Goal: Task Accomplishment & Management: Complete application form

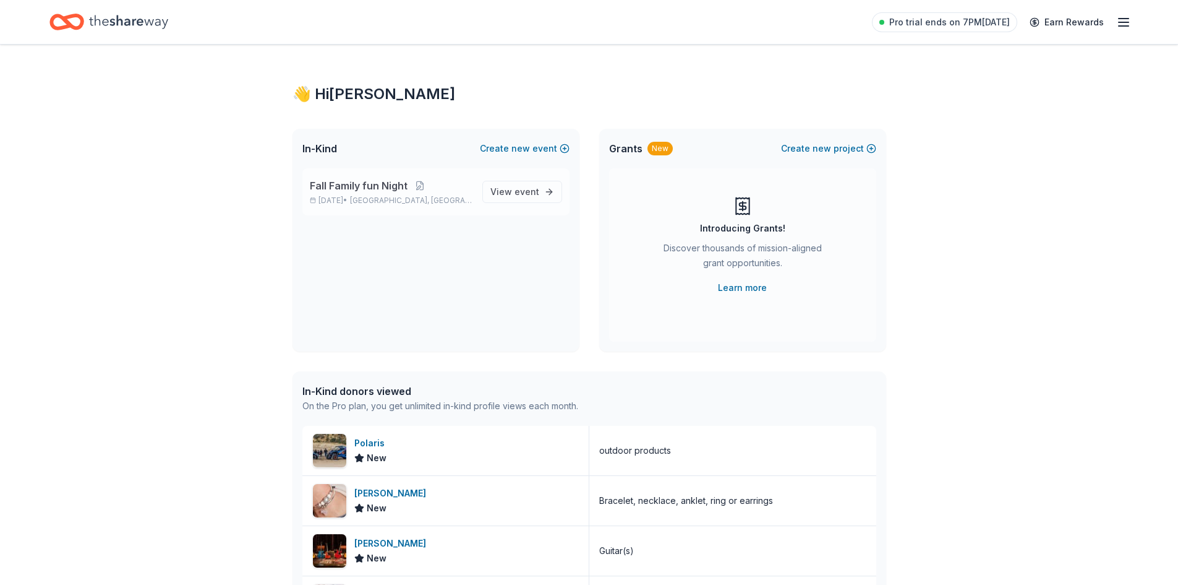
click at [445, 186] on p "Fall Family fun Night" at bounding box center [391, 185] width 163 height 15
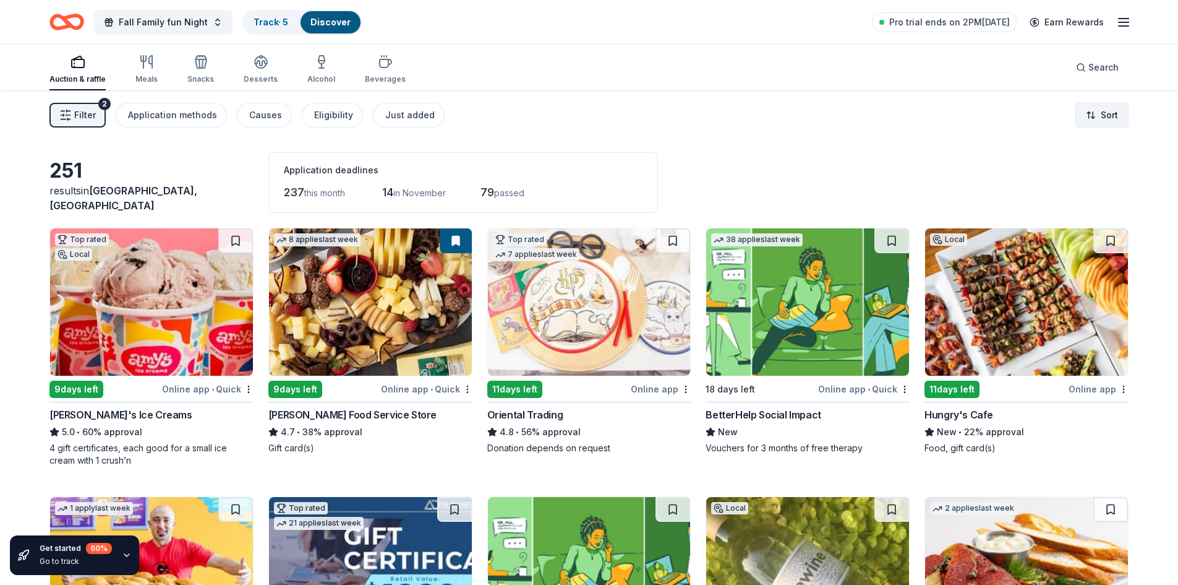
click at [1113, 121] on html "Fall Family fun Night Track · 5 Discover Pro trial ends on 2PM, 10/14 Earn Rewa…" at bounding box center [589, 292] width 1178 height 585
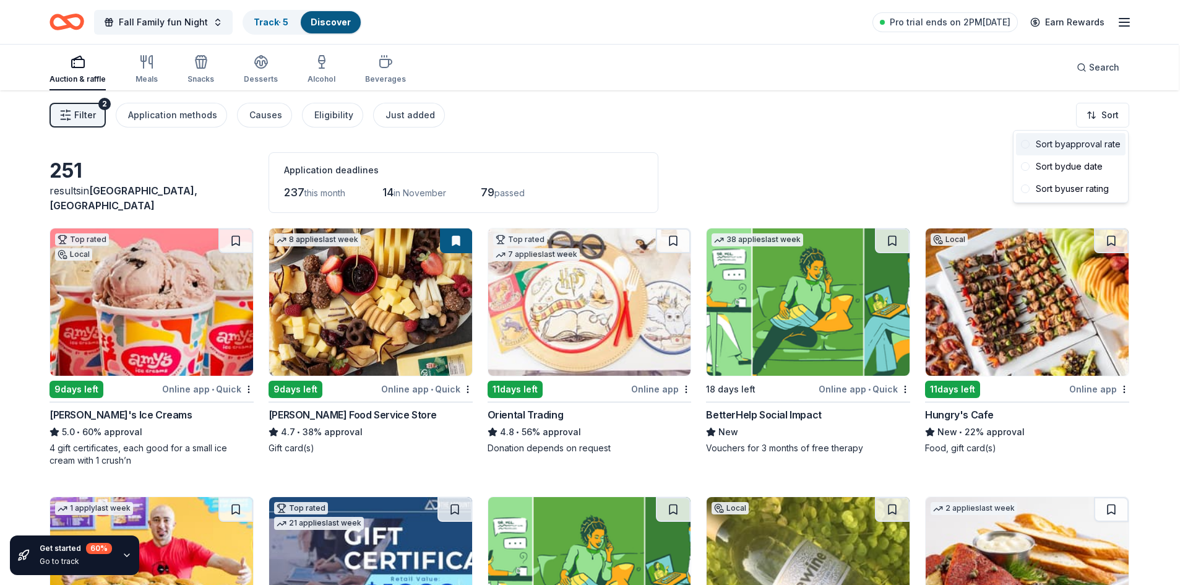
click at [1102, 138] on div "Sort by approval rate" at bounding box center [1070, 144] width 109 height 22
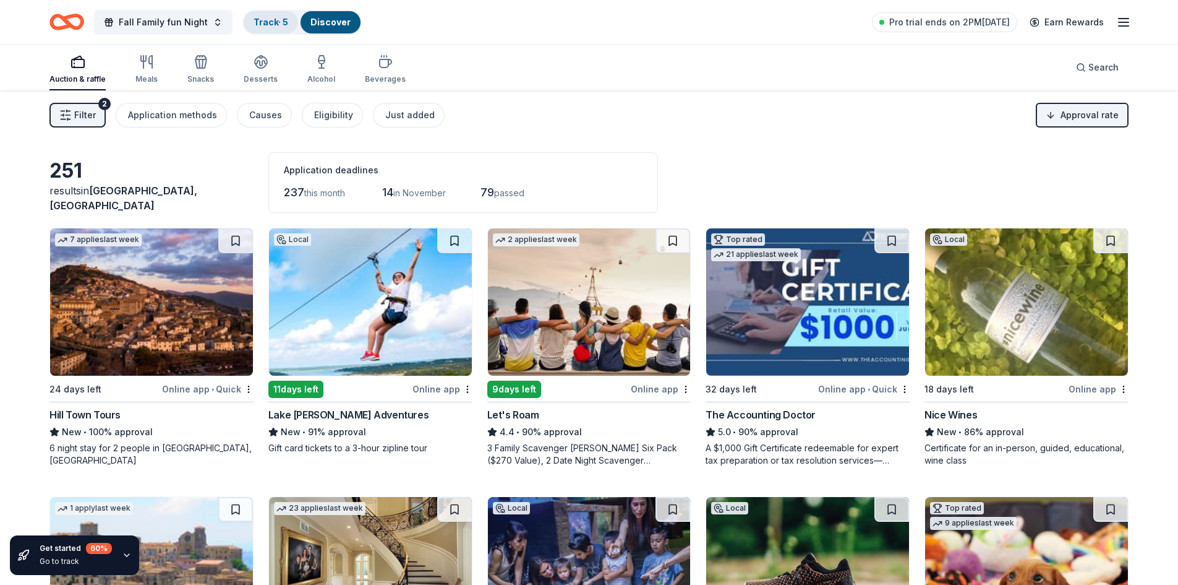
click at [273, 28] on div "Track · 5" at bounding box center [271, 22] width 54 height 22
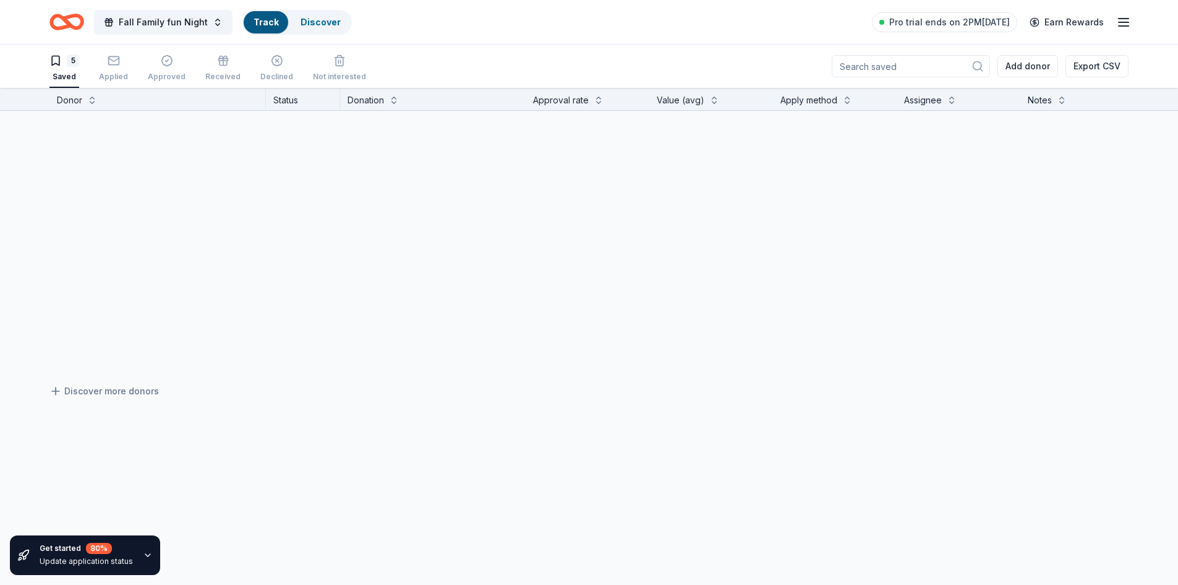
scroll to position [1, 0]
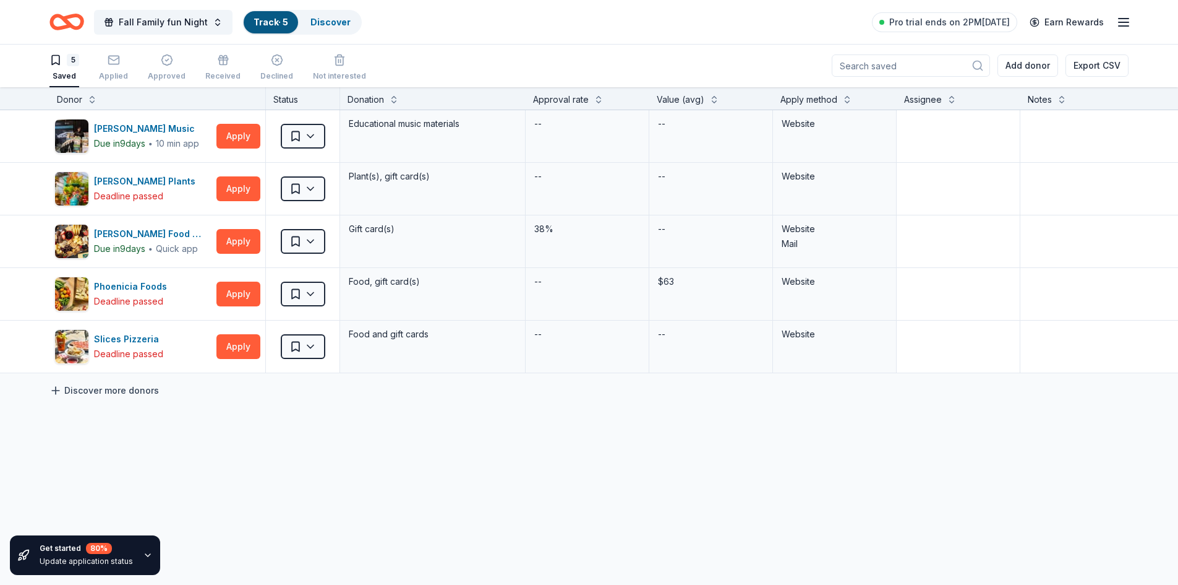
click at [135, 391] on link "Discover more donors" at bounding box center [103, 390] width 109 height 15
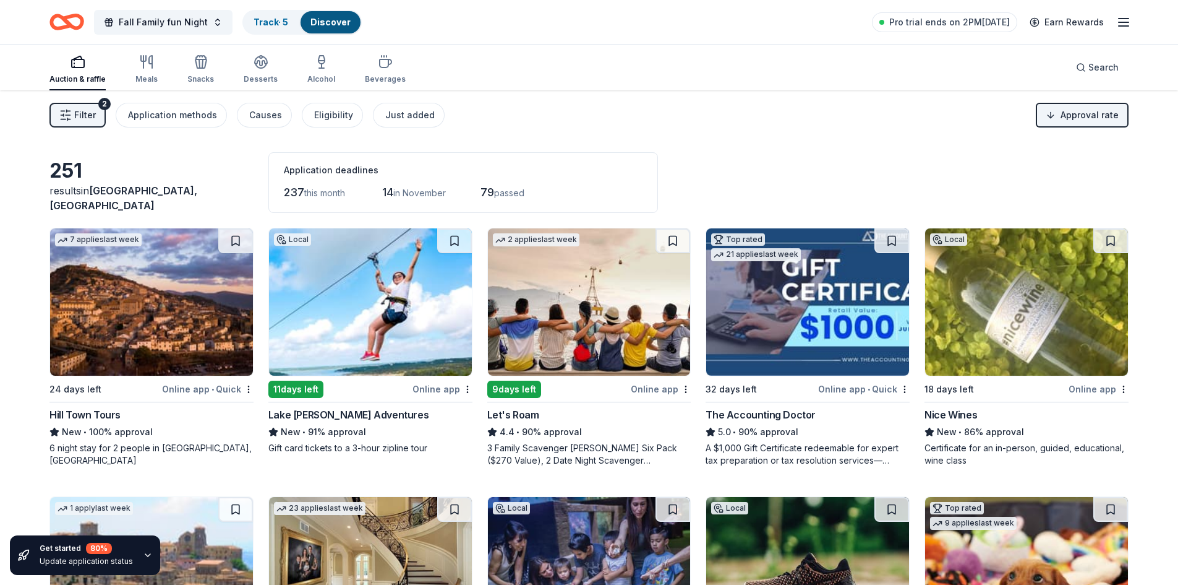
click at [623, 459] on div "3 Family Scavenger [PERSON_NAME] Six Pack ($270 Value), 2 Date Night Scavenger …" at bounding box center [589, 454] width 204 height 25
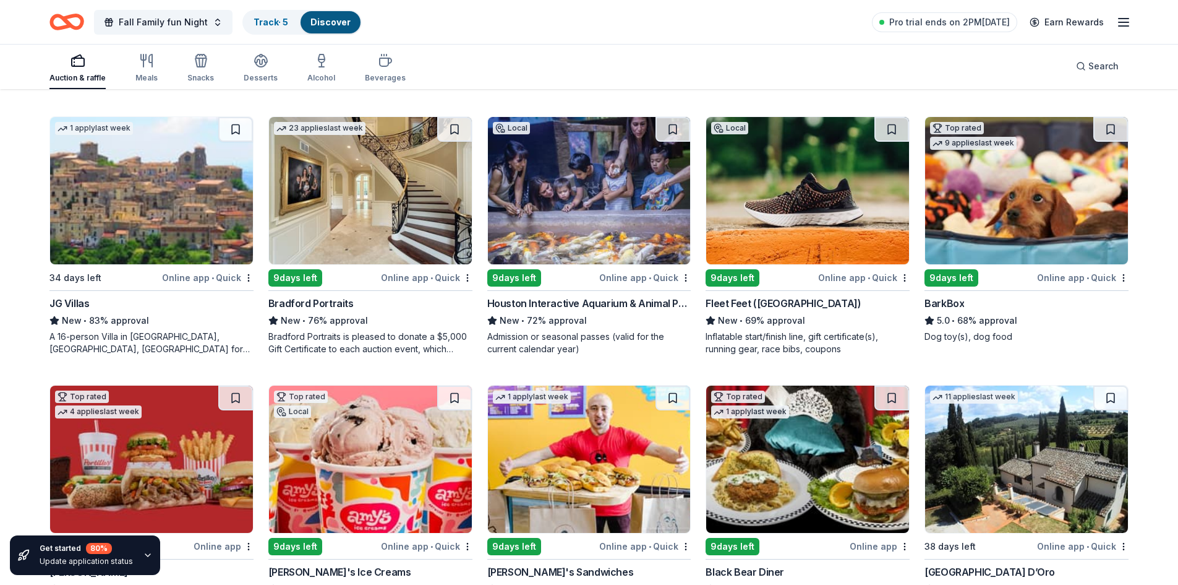
scroll to position [348, 0]
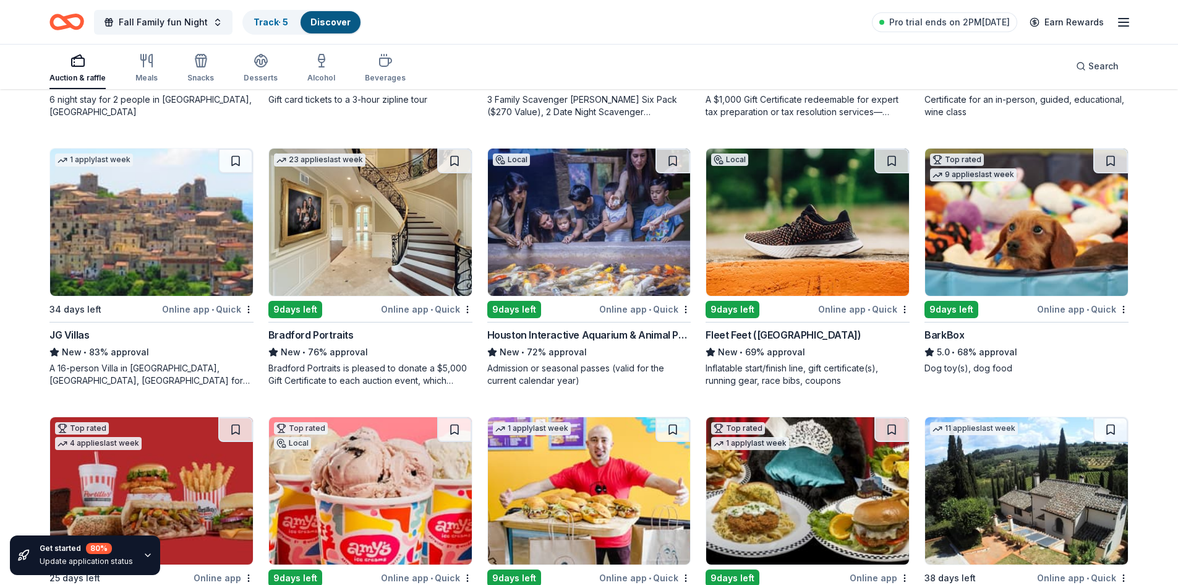
click at [832, 260] on img at bounding box center [807, 221] width 203 height 147
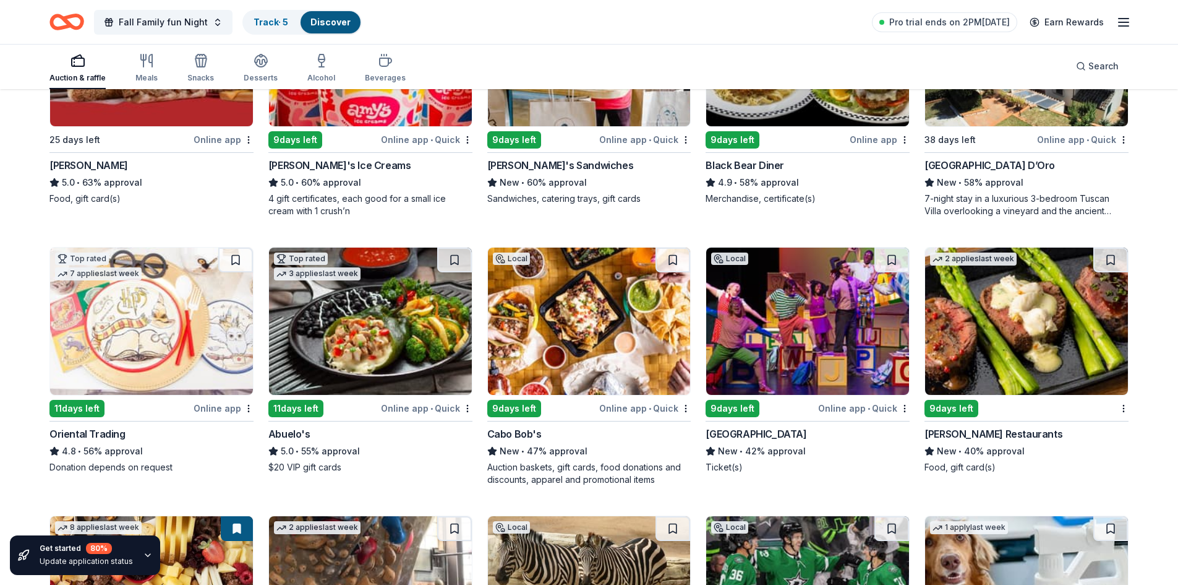
click at [781, 365] on img at bounding box center [807, 320] width 203 height 147
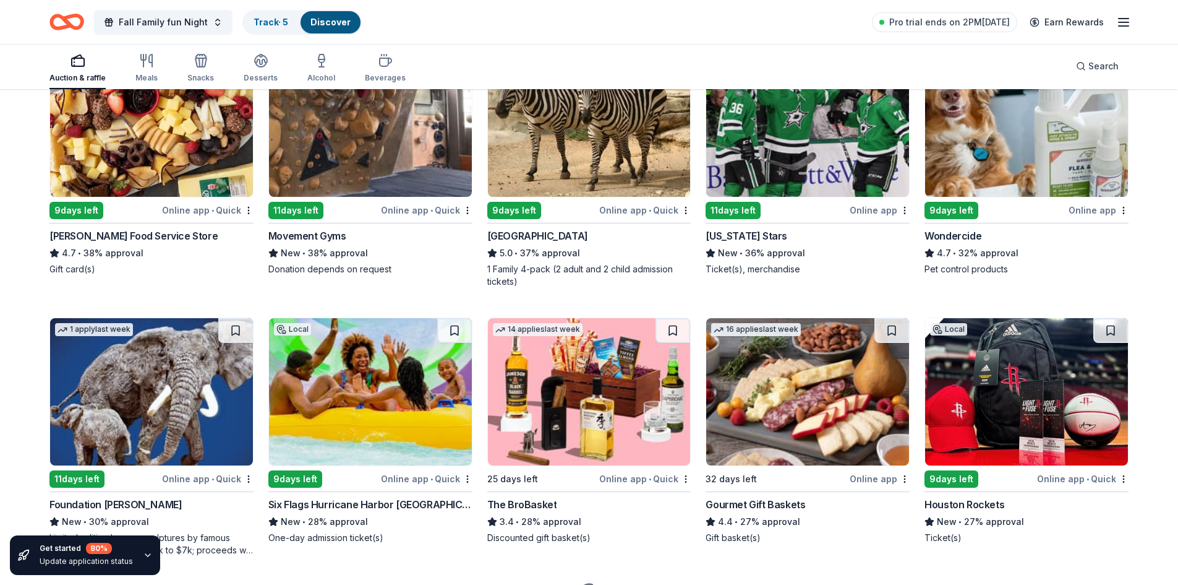
scroll to position [1297, 0]
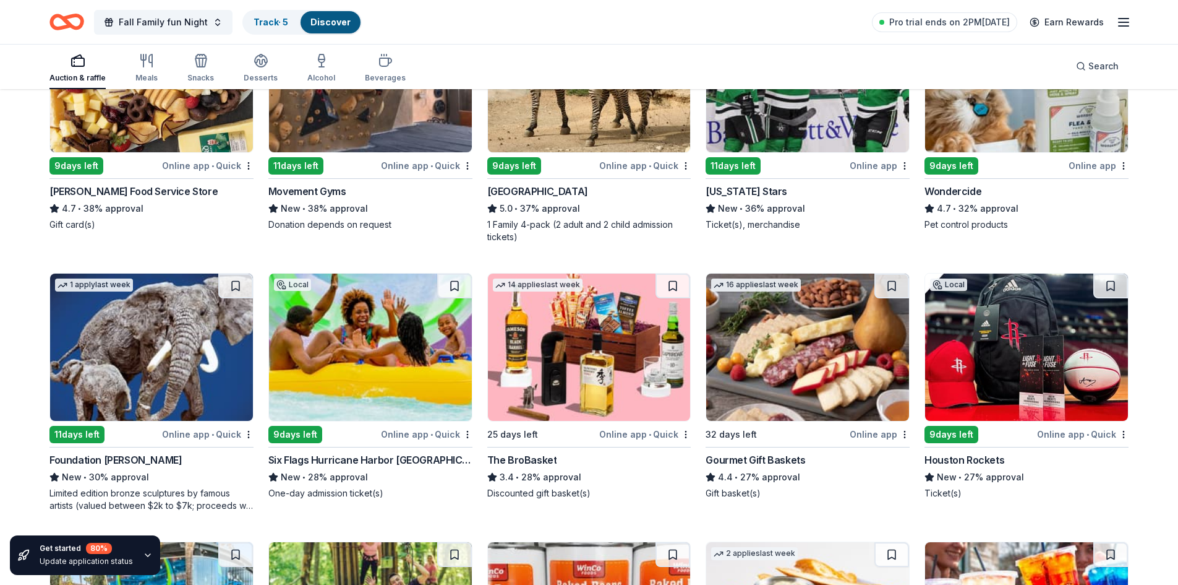
click at [620, 348] on img at bounding box center [589, 346] width 203 height 147
drag, startPoint x: 1176, startPoint y: 325, endPoint x: 1180, endPoint y: 337, distance: 12.8
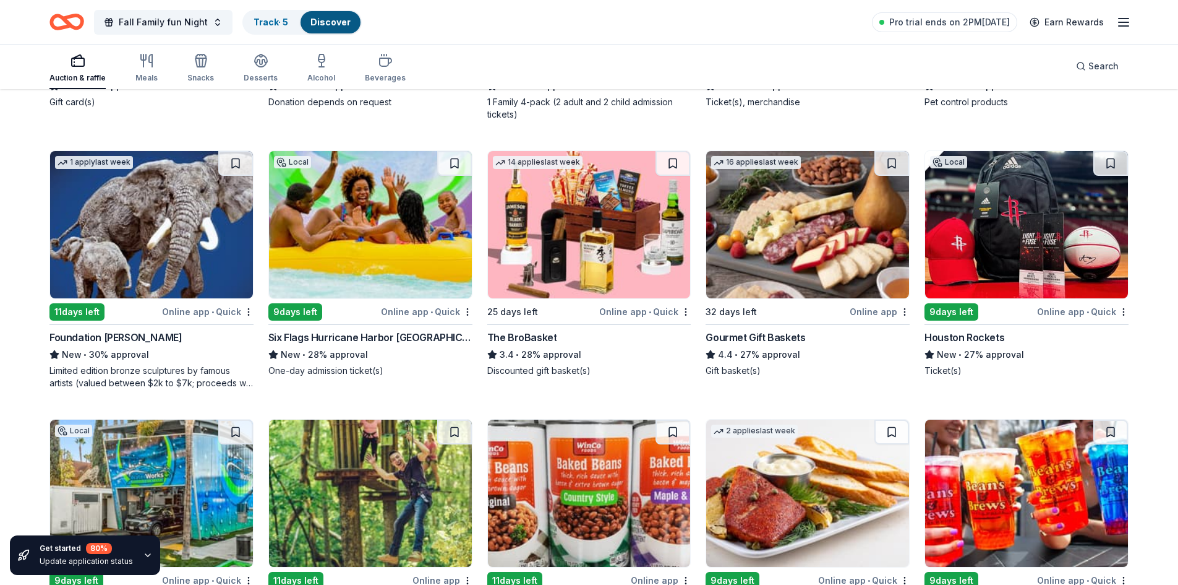
scroll to position [1476, 0]
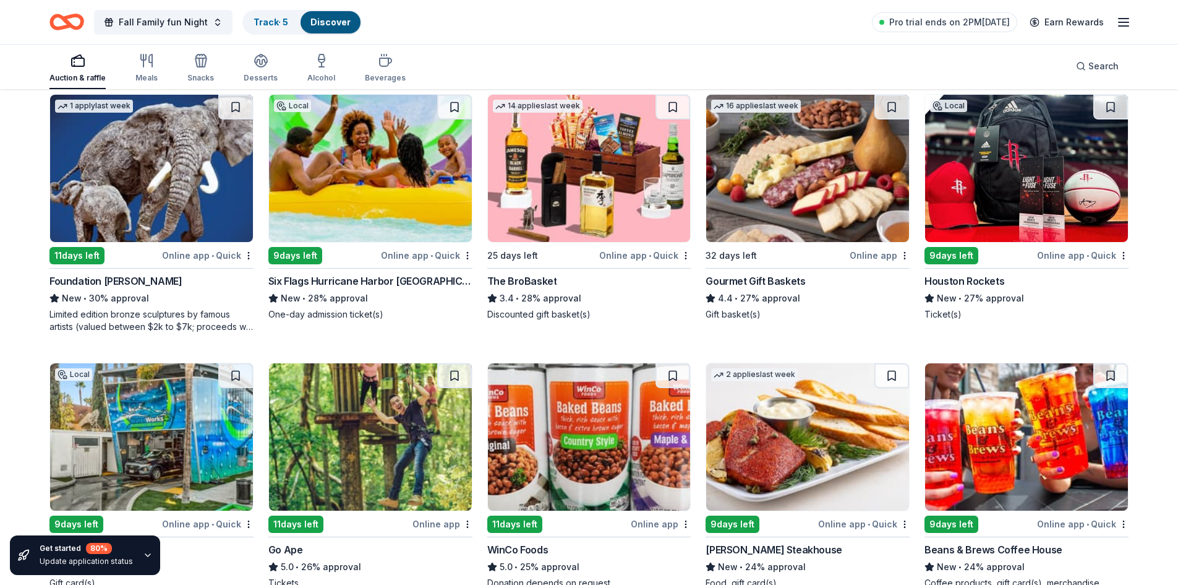
click at [789, 282] on div "Gourmet Gift Baskets" at bounding box center [756, 280] width 100 height 15
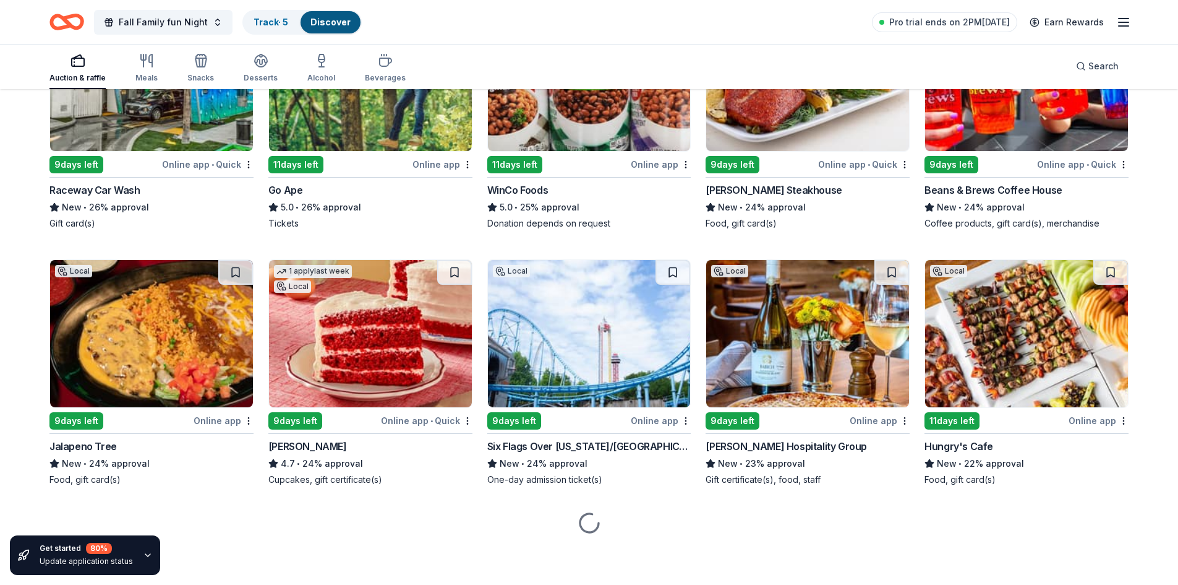
click at [340, 125] on img at bounding box center [370, 77] width 203 height 147
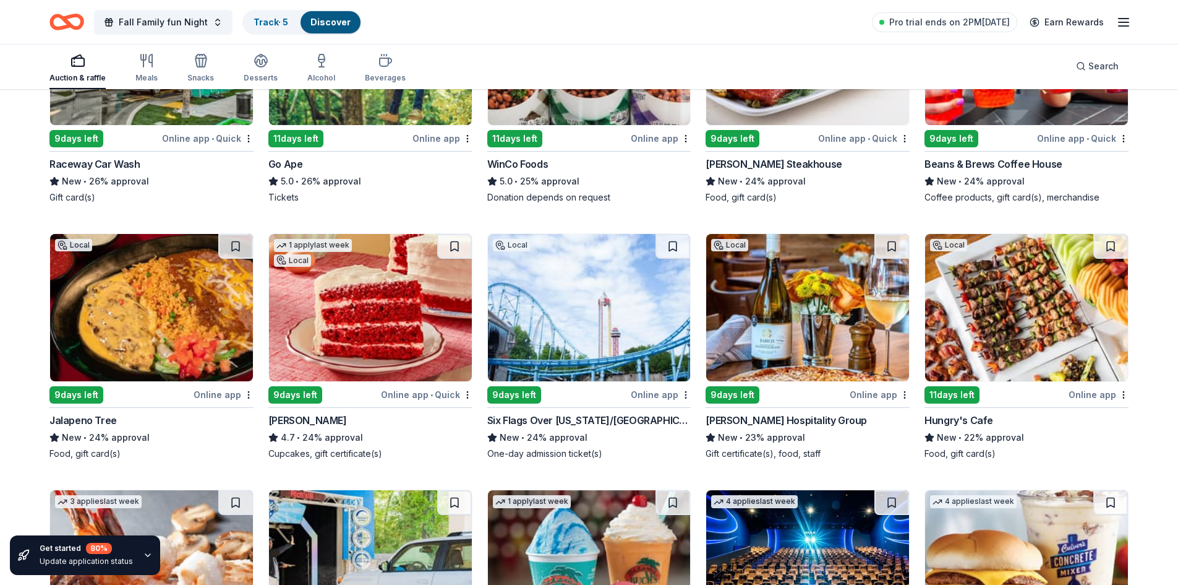
scroll to position [2289, 0]
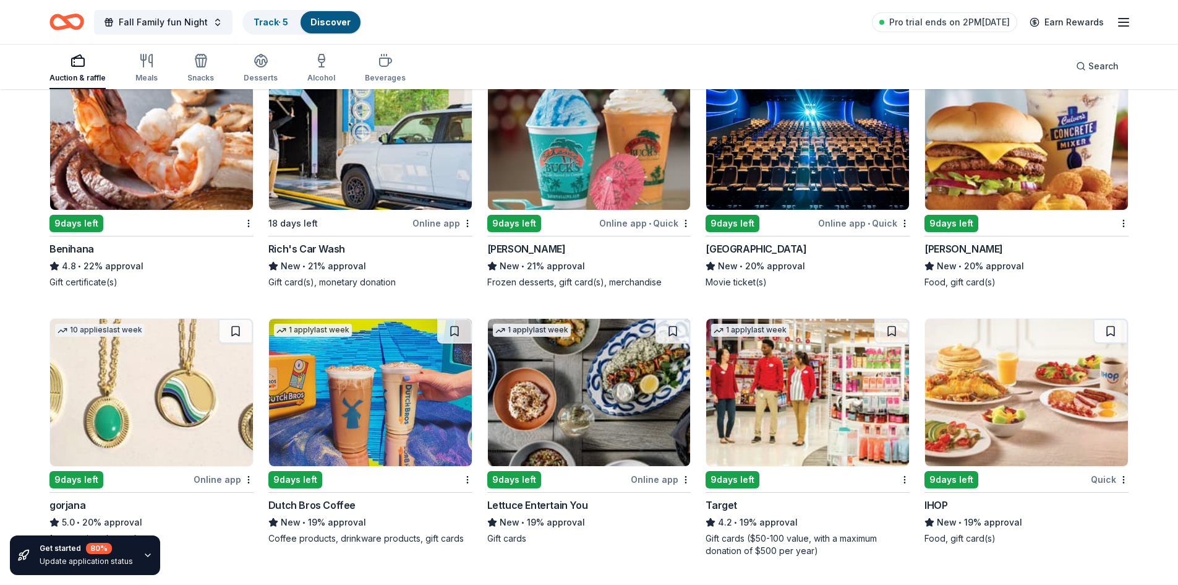
click at [872, 396] on img at bounding box center [807, 392] width 203 height 147
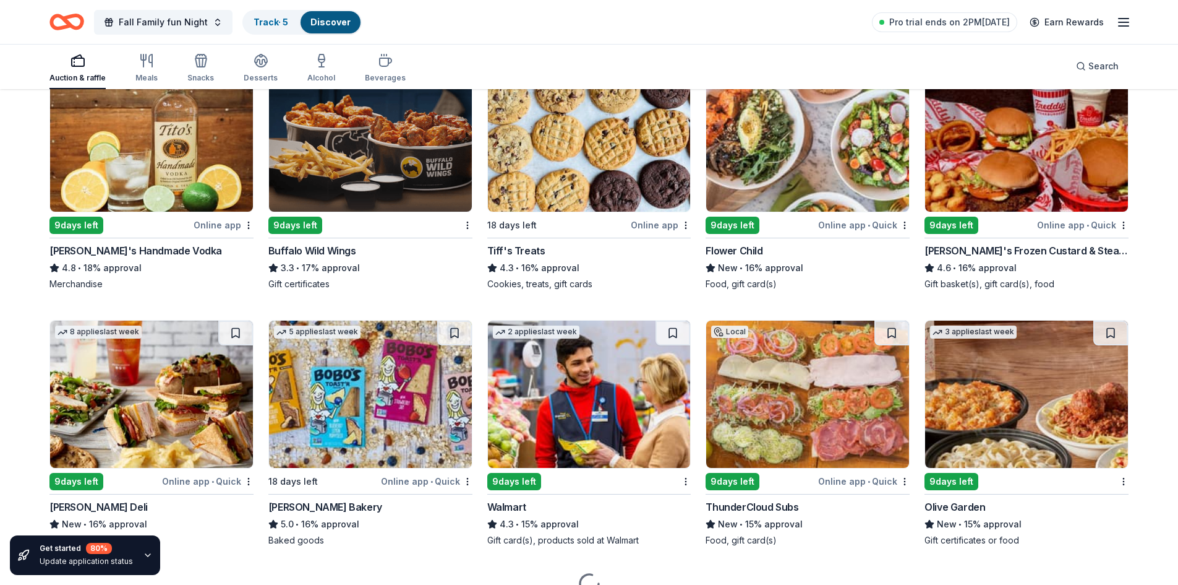
scroll to position [2872, 0]
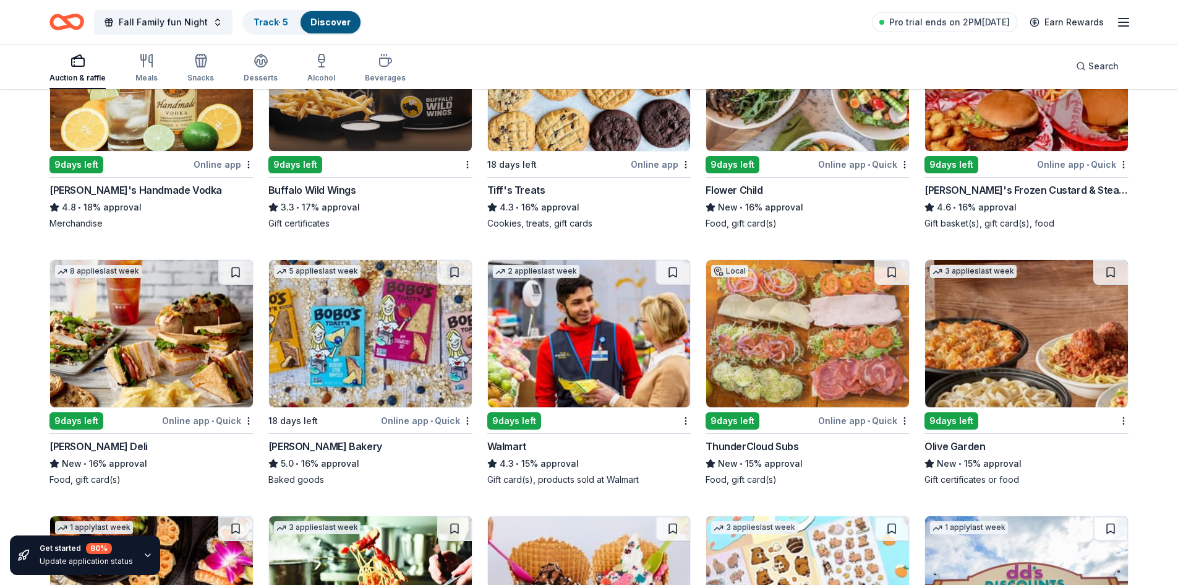
click at [813, 296] on img at bounding box center [807, 333] width 203 height 147
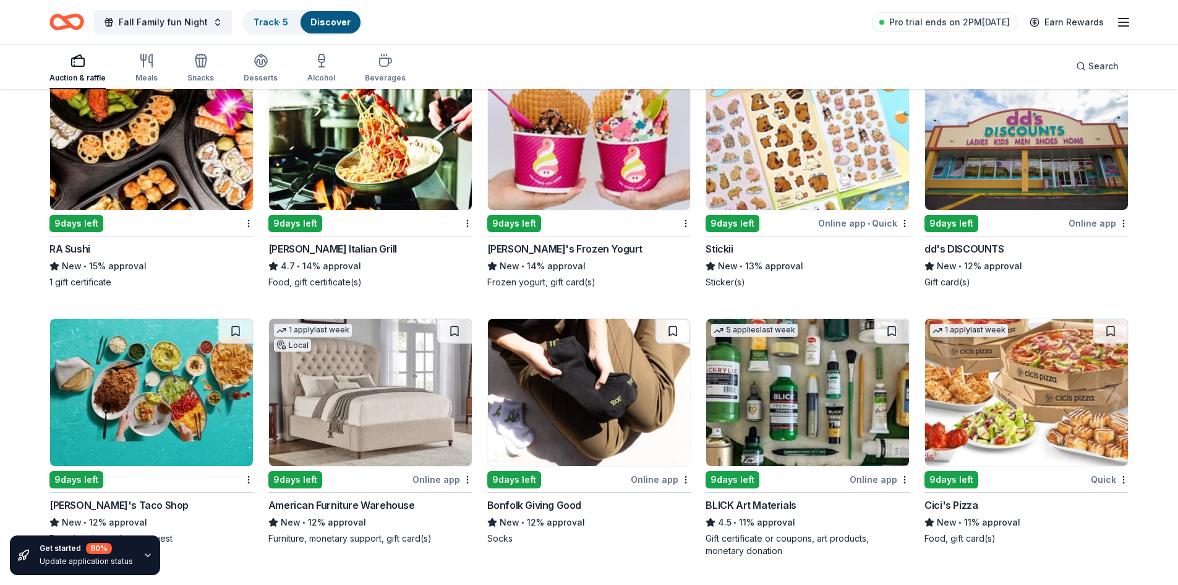
scroll to position [3779, 0]
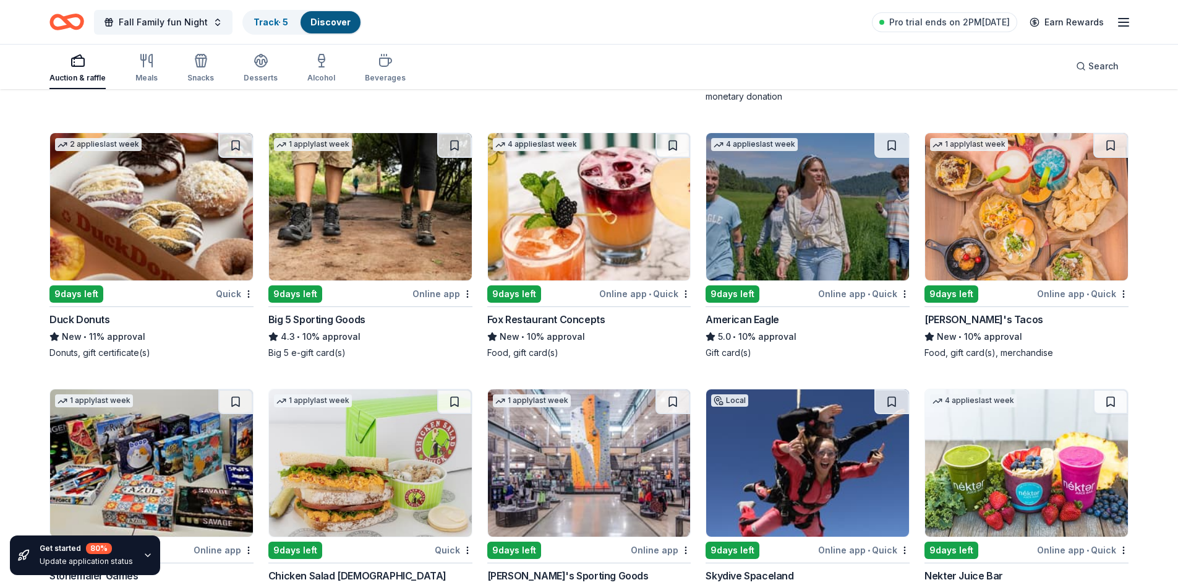
click at [110, 184] on img at bounding box center [151, 206] width 203 height 147
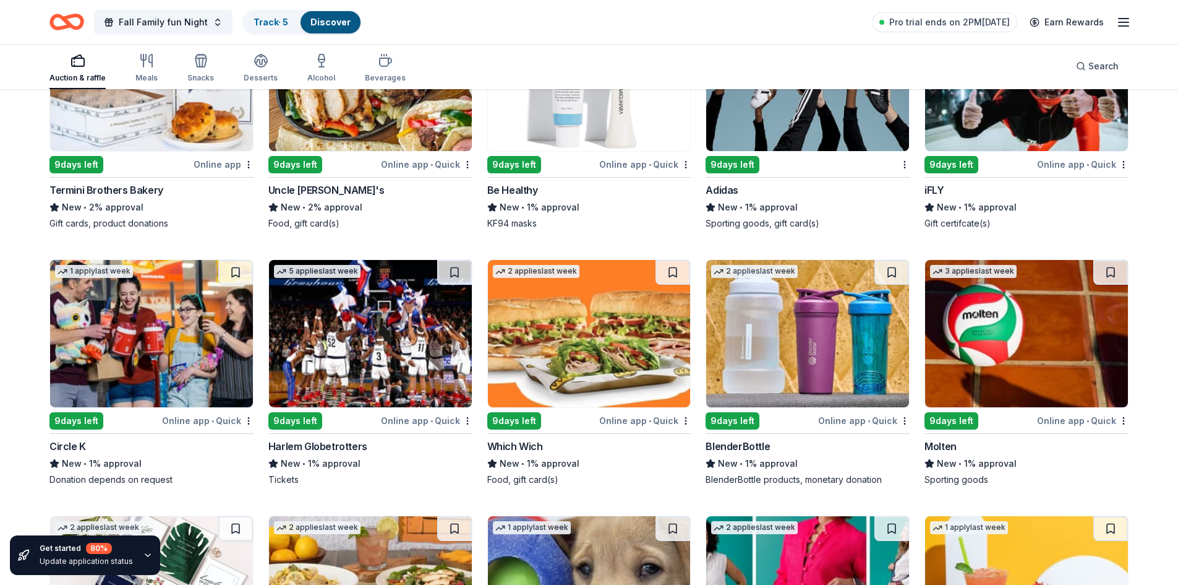
scroll to position [7484, 0]
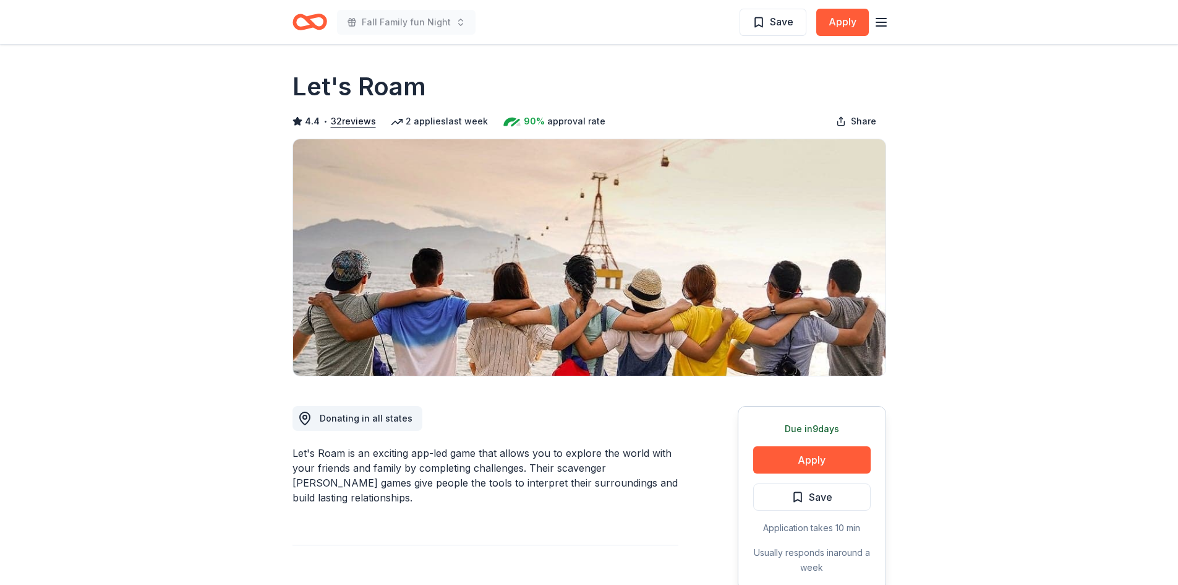
scroll to position [1149, 0]
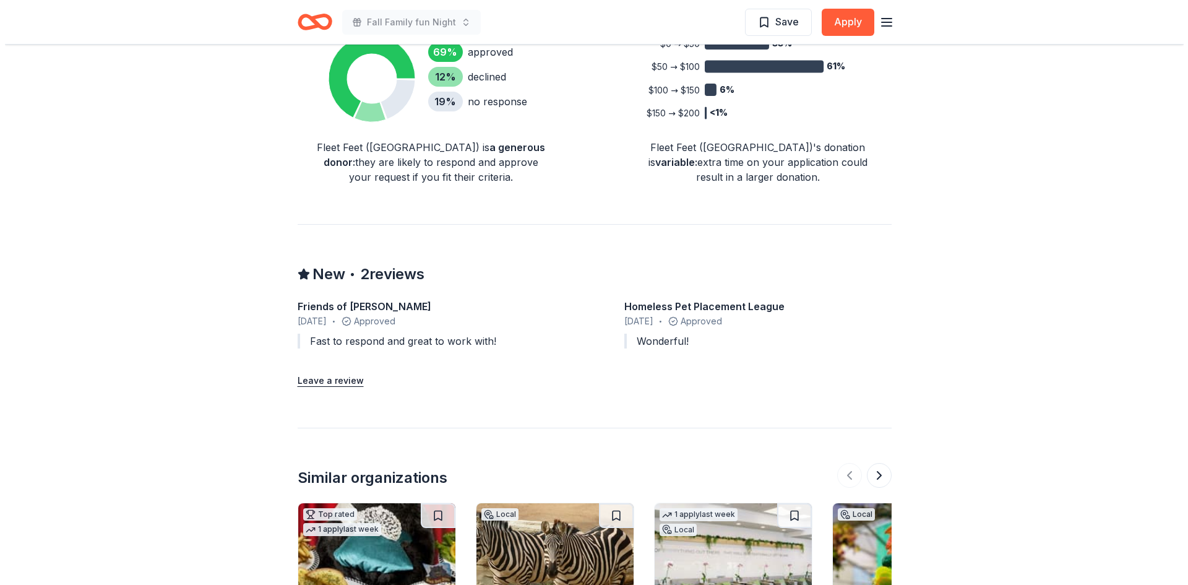
scroll to position [453, 0]
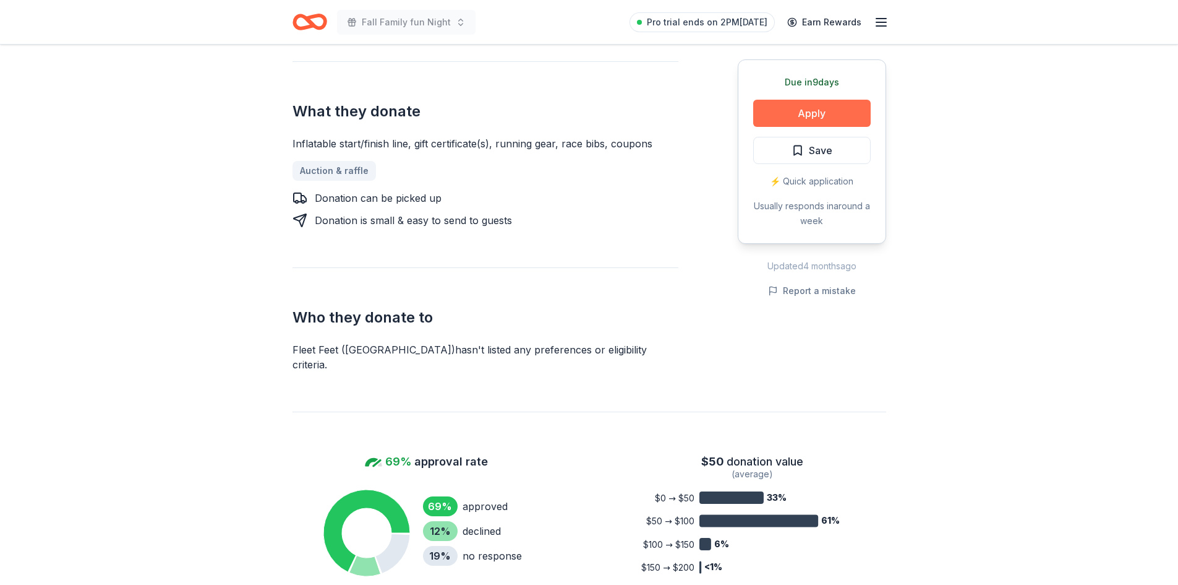
click at [827, 111] on button "Apply" at bounding box center [812, 113] width 118 height 27
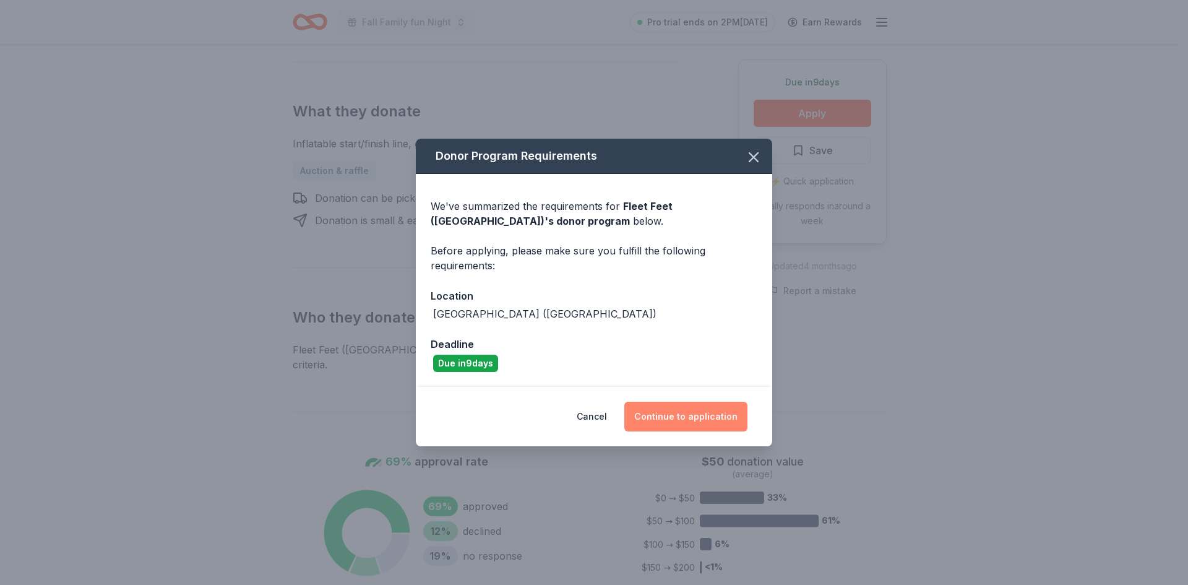
click at [695, 427] on button "Continue to application" at bounding box center [685, 416] width 123 height 30
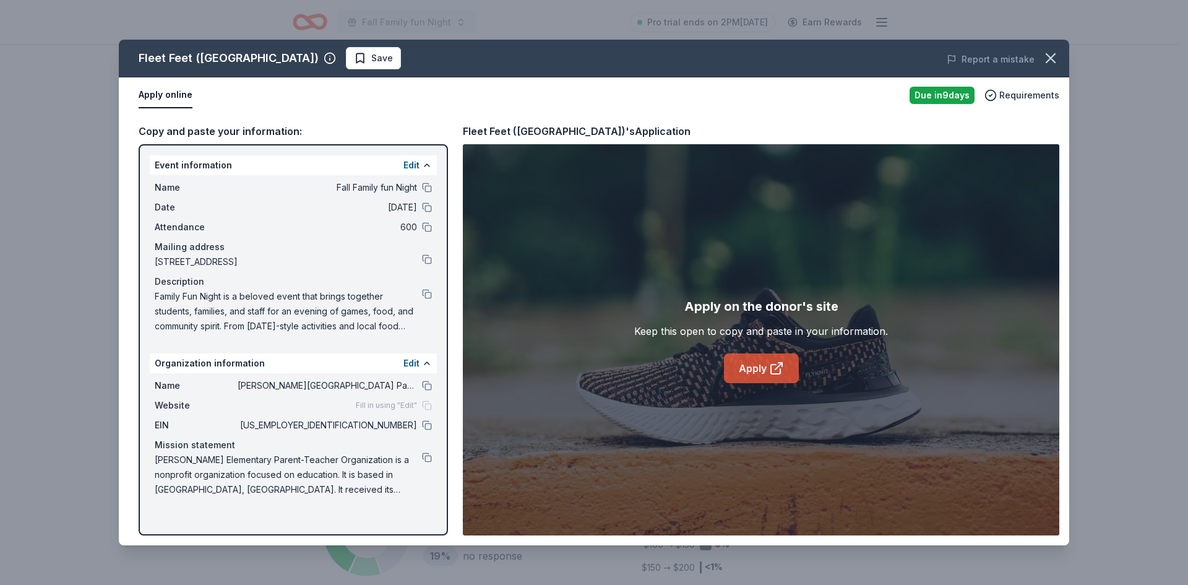
click at [776, 377] on link "Apply" at bounding box center [761, 368] width 75 height 30
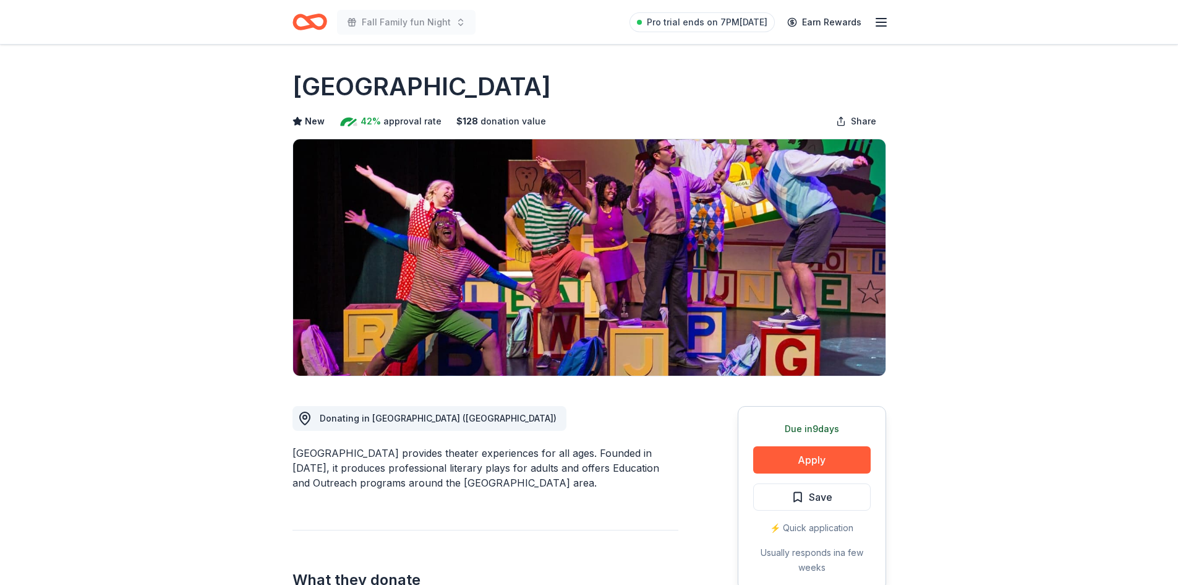
scroll to position [453, 0]
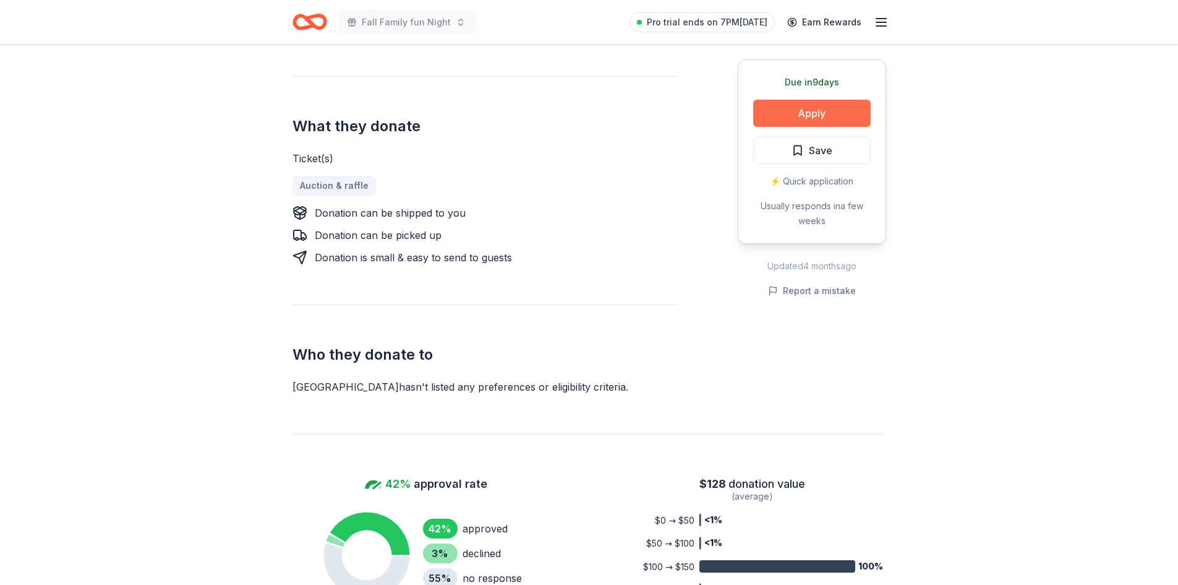
click at [821, 100] on button "Apply" at bounding box center [812, 113] width 118 height 27
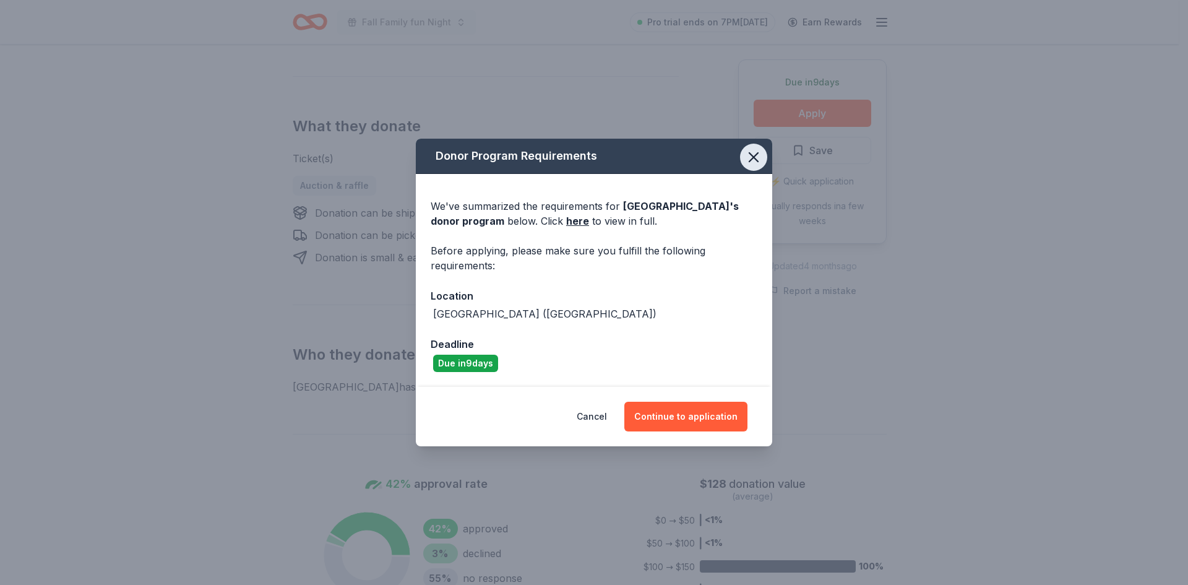
click at [764, 155] on button "button" at bounding box center [753, 156] width 27 height 27
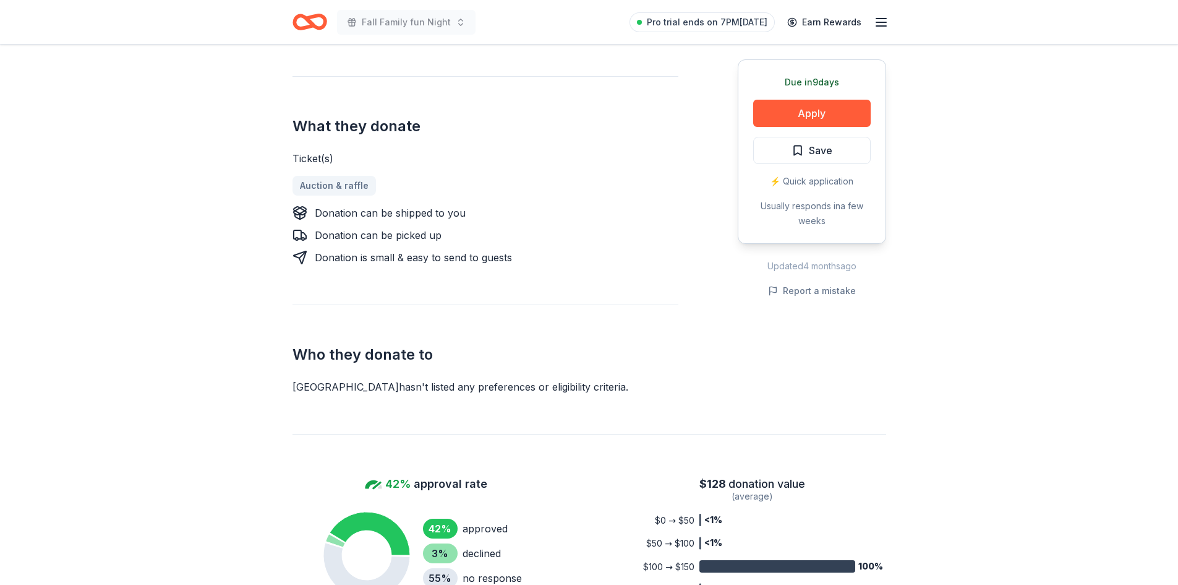
scroll to position [0, 0]
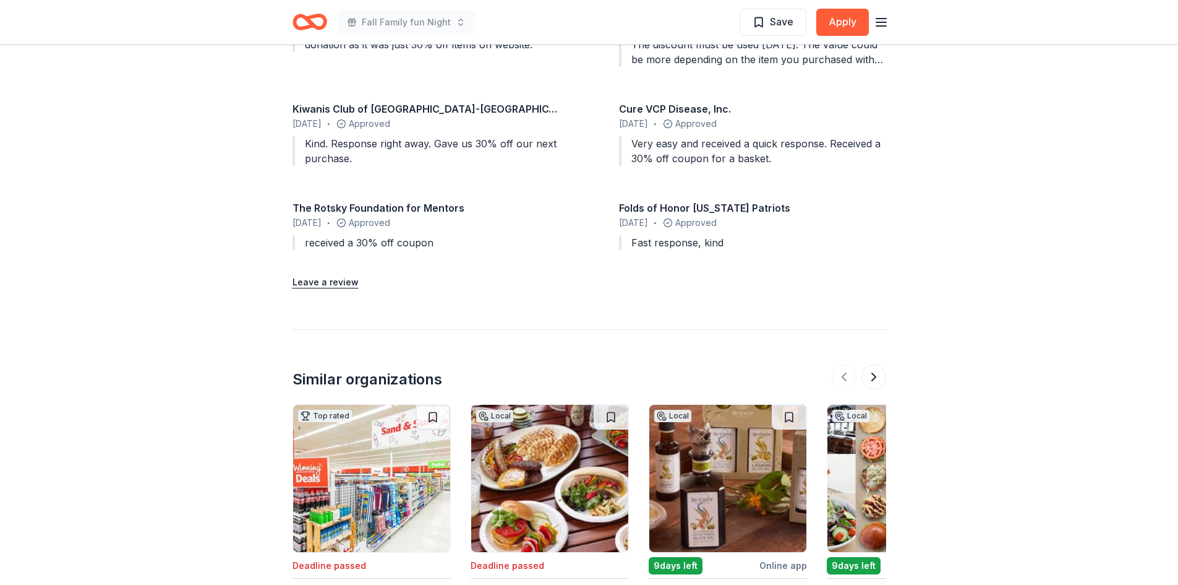
scroll to position [1137, 0]
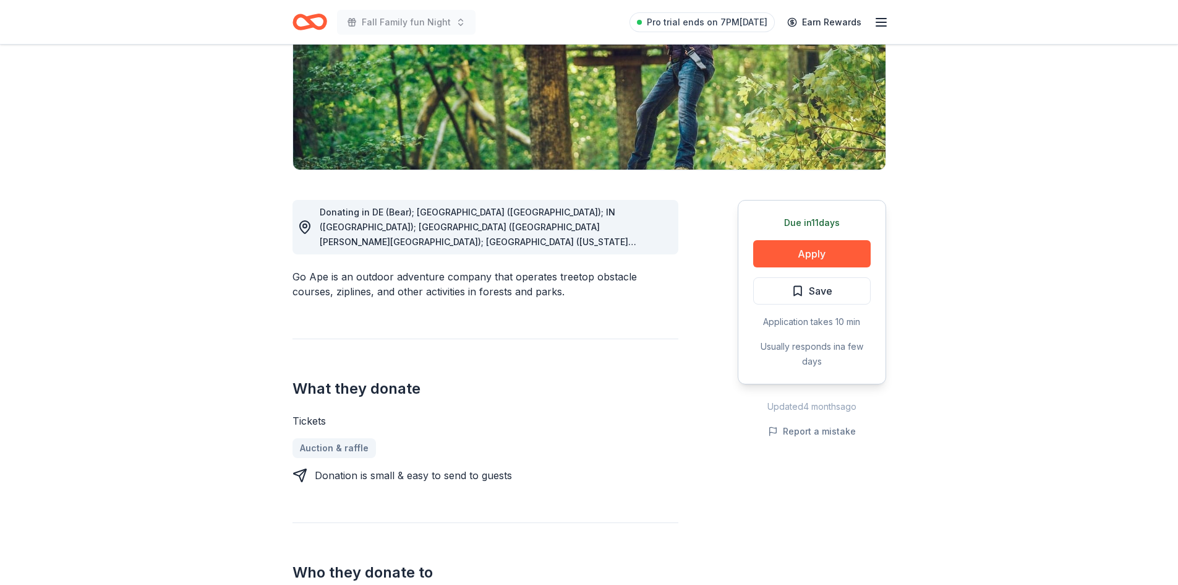
scroll to position [208, 0]
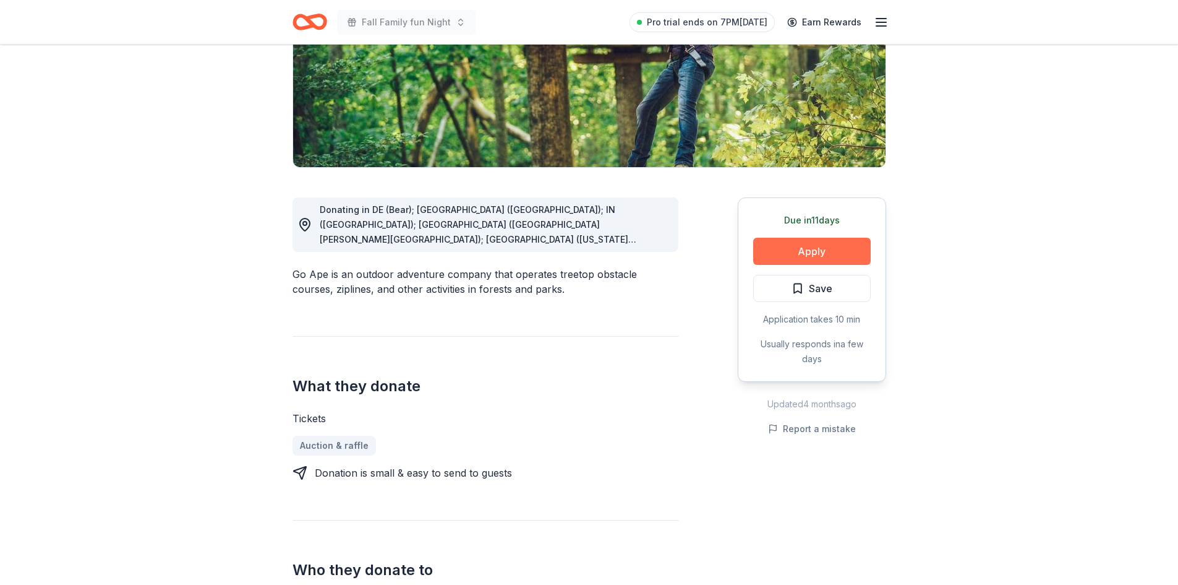
click at [799, 253] on button "Apply" at bounding box center [812, 251] width 118 height 27
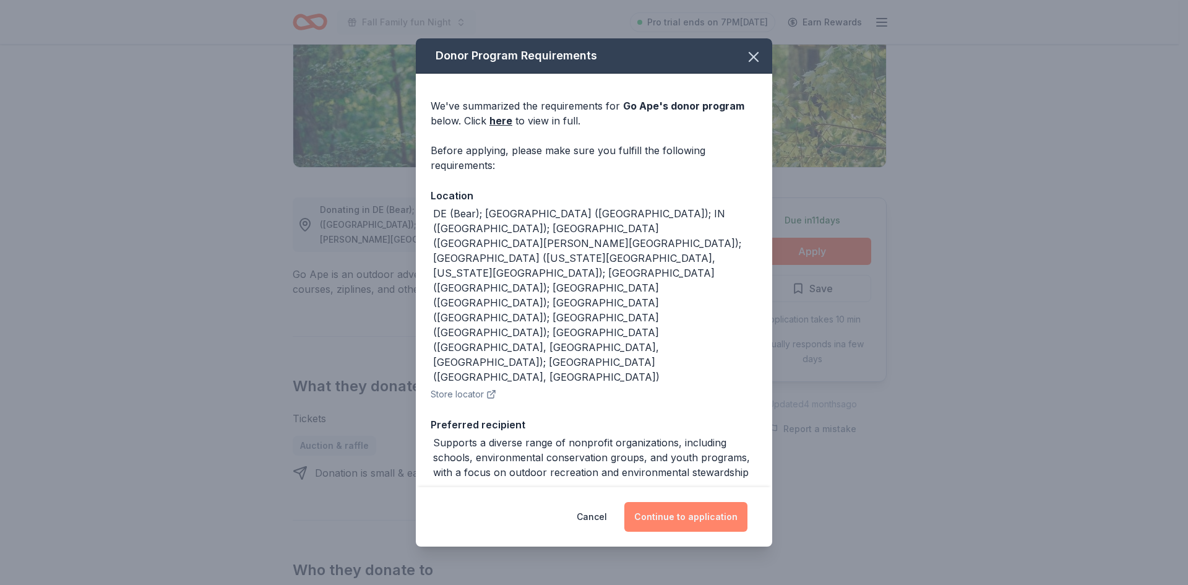
click at [683, 523] on button "Continue to application" at bounding box center [685, 517] width 123 height 30
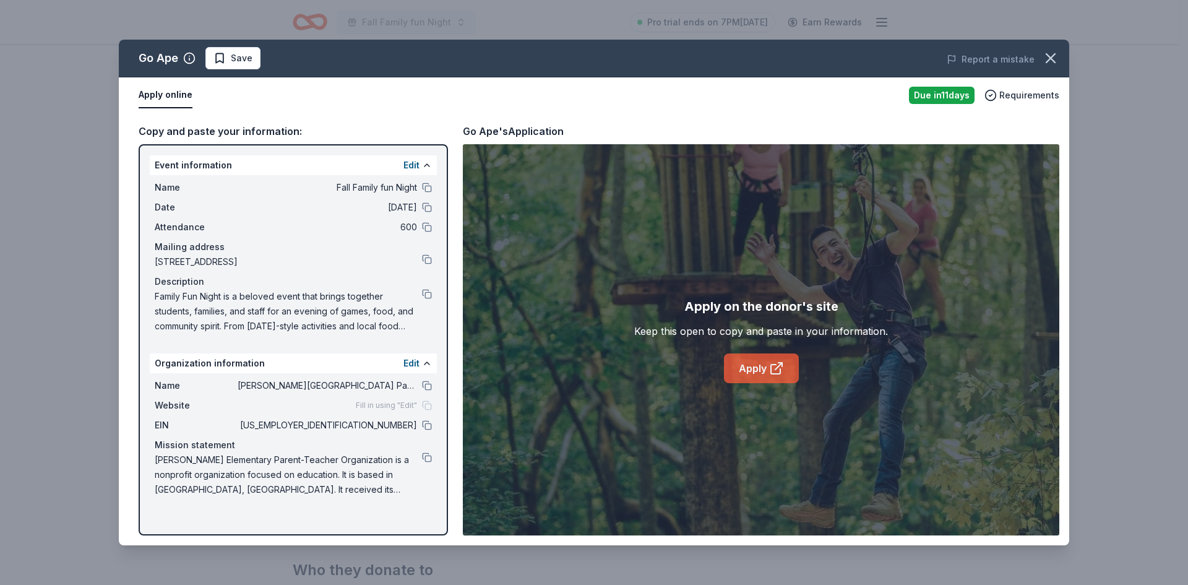
click at [753, 356] on link "Apply" at bounding box center [761, 368] width 75 height 30
click at [1047, 54] on icon "button" at bounding box center [1050, 57] width 17 height 17
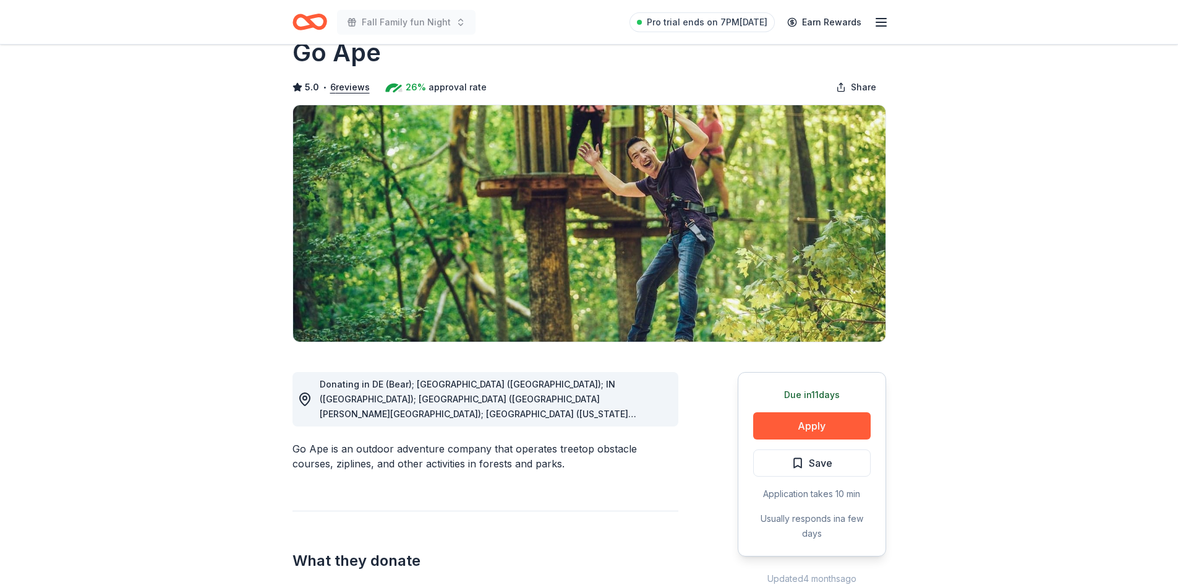
scroll to position [0, 0]
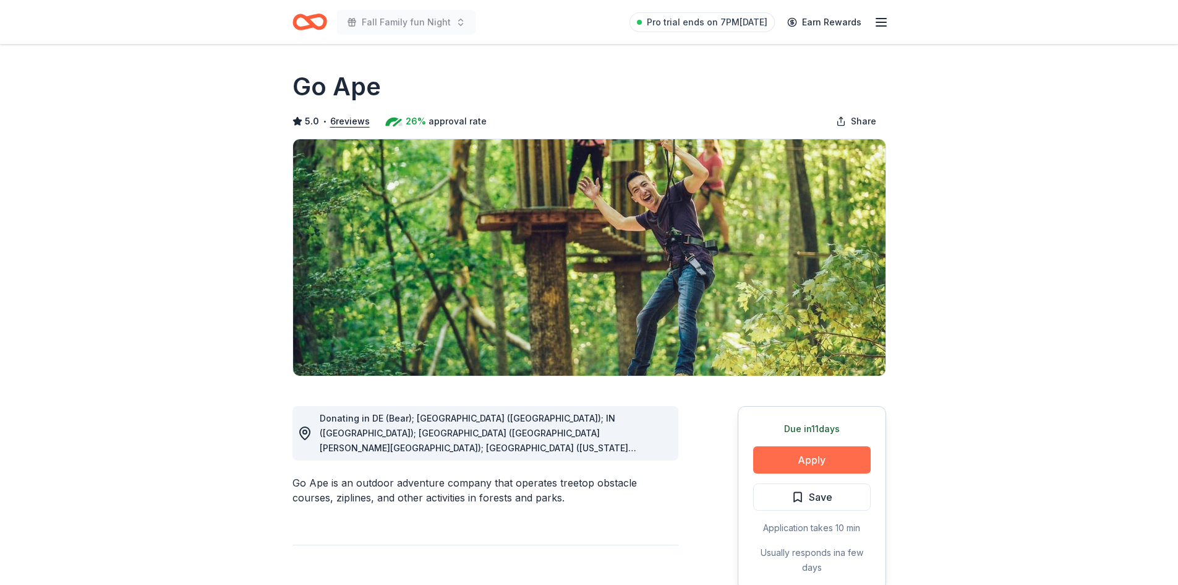
click at [782, 469] on button "Apply" at bounding box center [812, 459] width 118 height 27
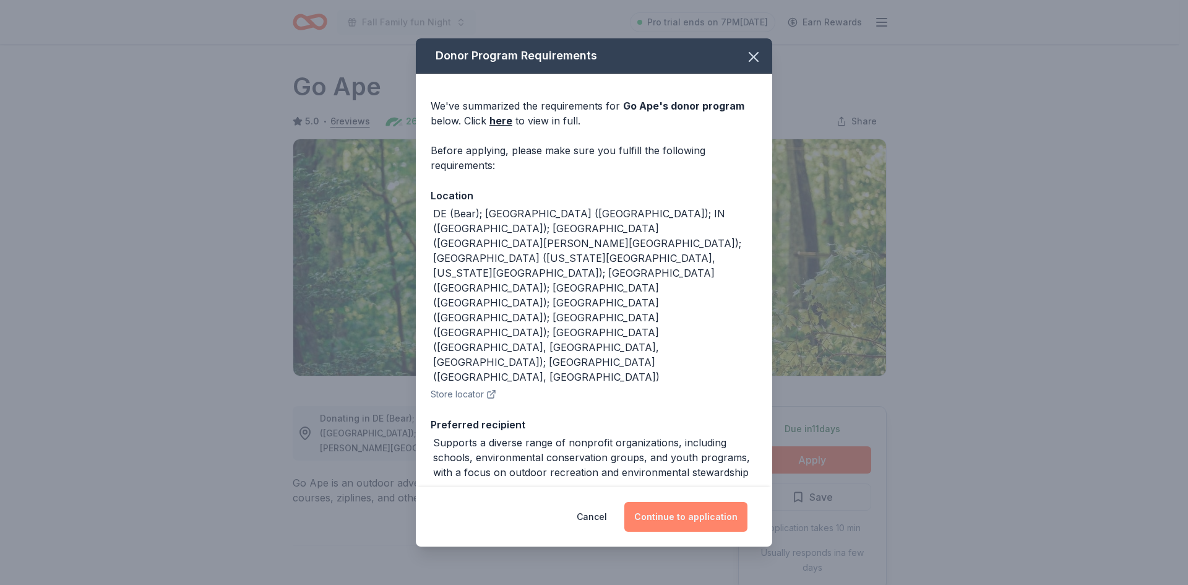
click at [706, 514] on button "Continue to application" at bounding box center [685, 517] width 123 height 30
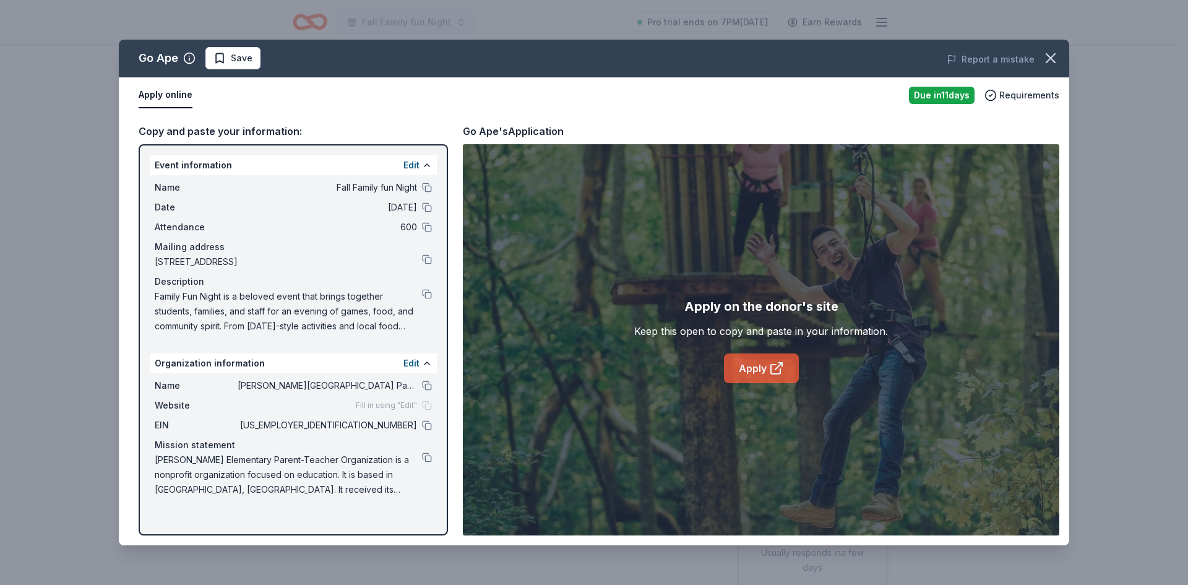
click at [778, 359] on link "Apply" at bounding box center [761, 368] width 75 height 30
click at [1061, 60] on button "button" at bounding box center [1050, 58] width 27 height 27
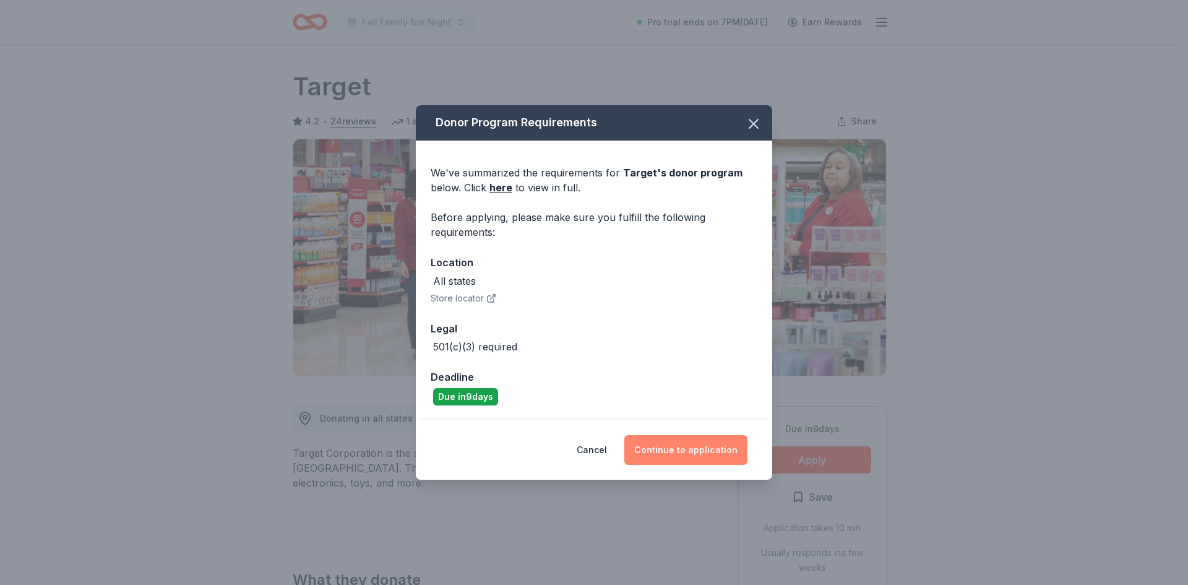
click at [704, 442] on button "Continue to application" at bounding box center [685, 450] width 123 height 30
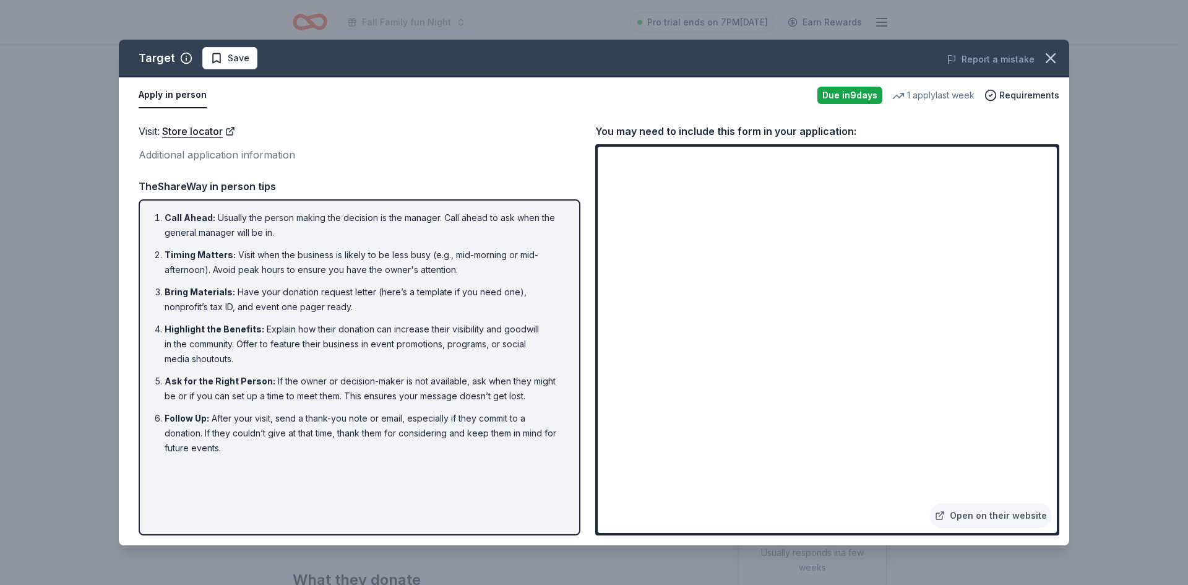
drag, startPoint x: 1056, startPoint y: 59, endPoint x: 769, endPoint y: 9, distance: 290.6
click at [1053, 59] on icon "button" at bounding box center [1050, 57] width 17 height 17
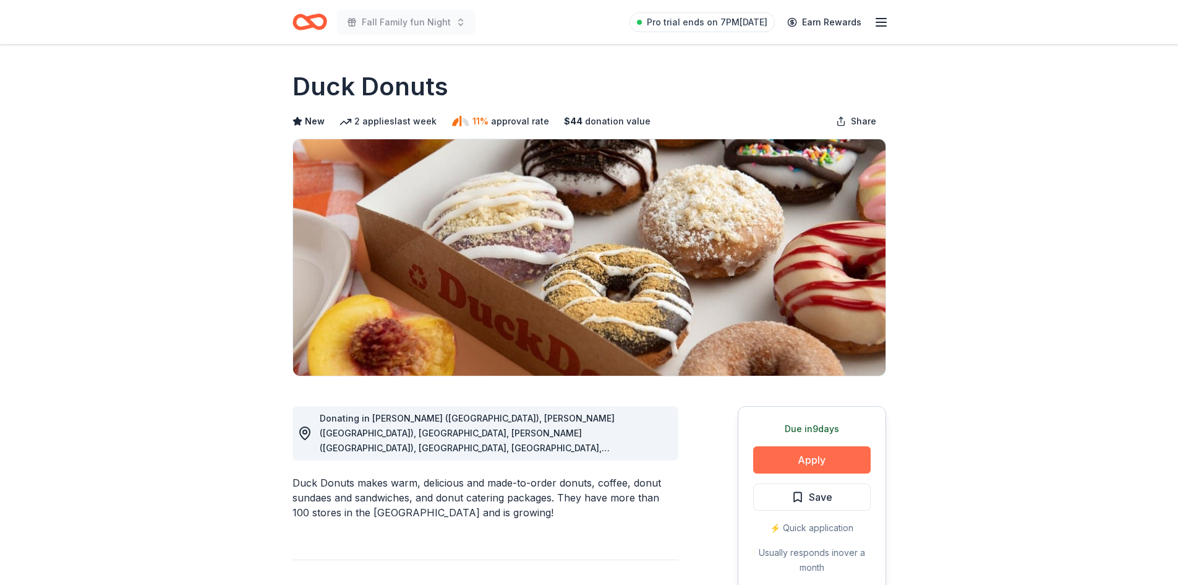
click at [816, 460] on button "Apply" at bounding box center [812, 459] width 118 height 27
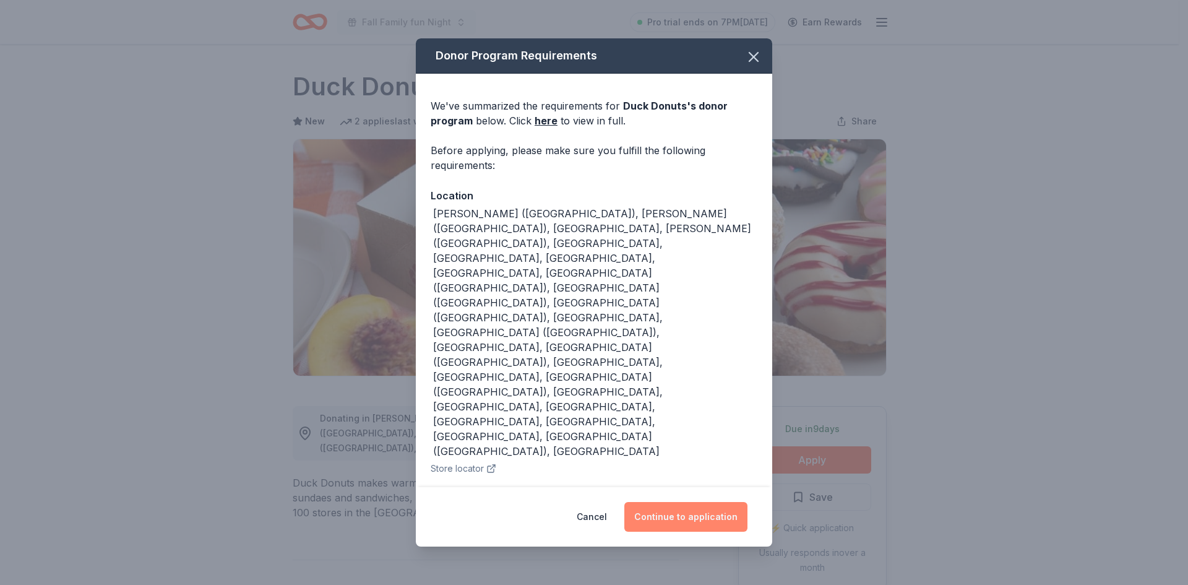
click at [689, 502] on button "Continue to application" at bounding box center [685, 517] width 123 height 30
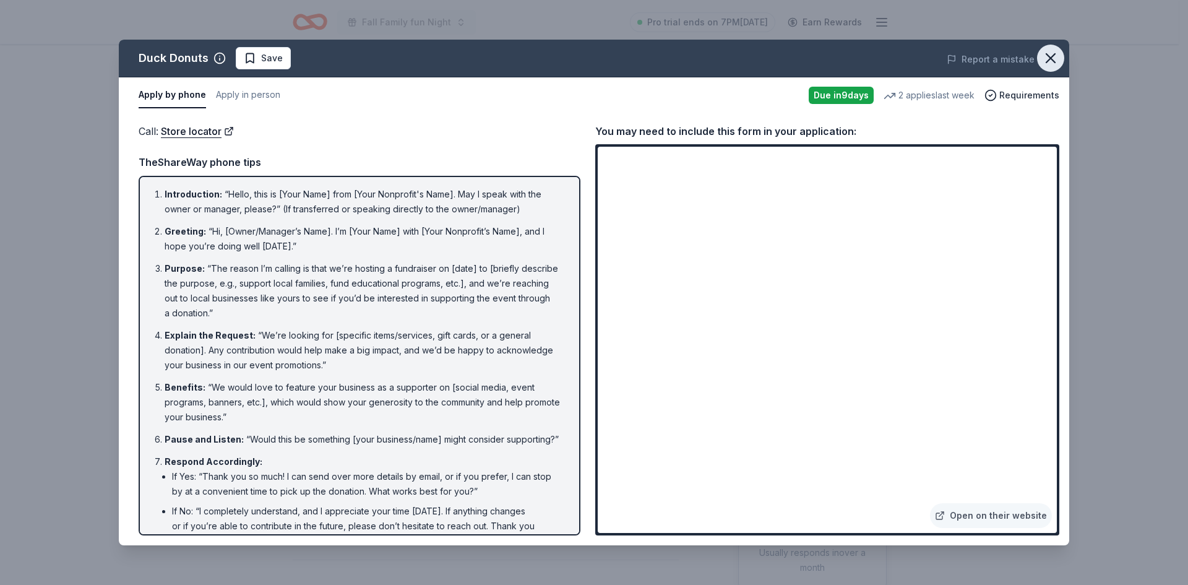
click at [1050, 55] on icon "button" at bounding box center [1050, 57] width 17 height 17
